Goal: Task Accomplishment & Management: Complete application form

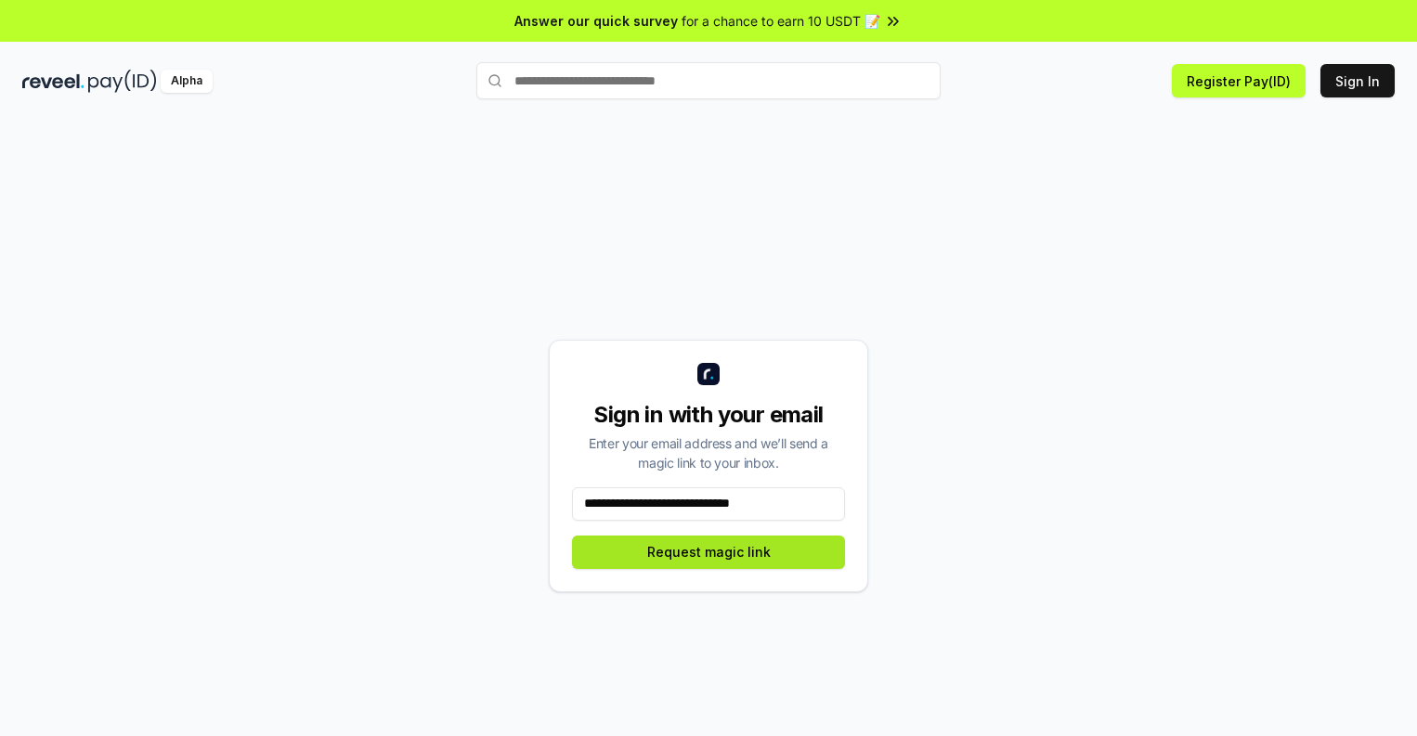
type input "**********"
click at [708, 551] on button "Request magic link" at bounding box center [708, 552] width 273 height 33
